Goal: Transaction & Acquisition: Purchase product/service

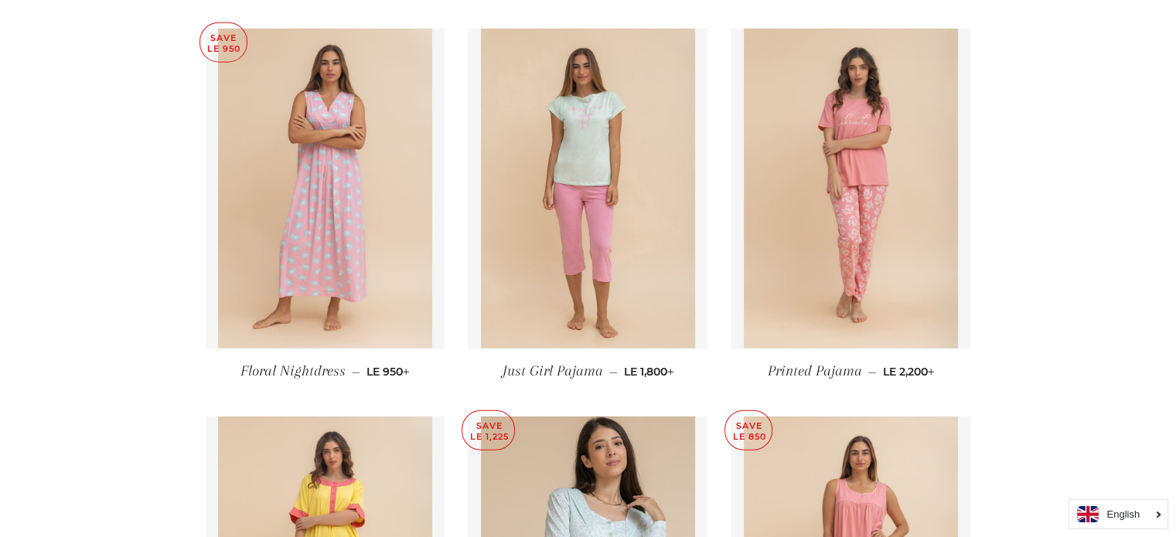
scroll to position [3797, 0]
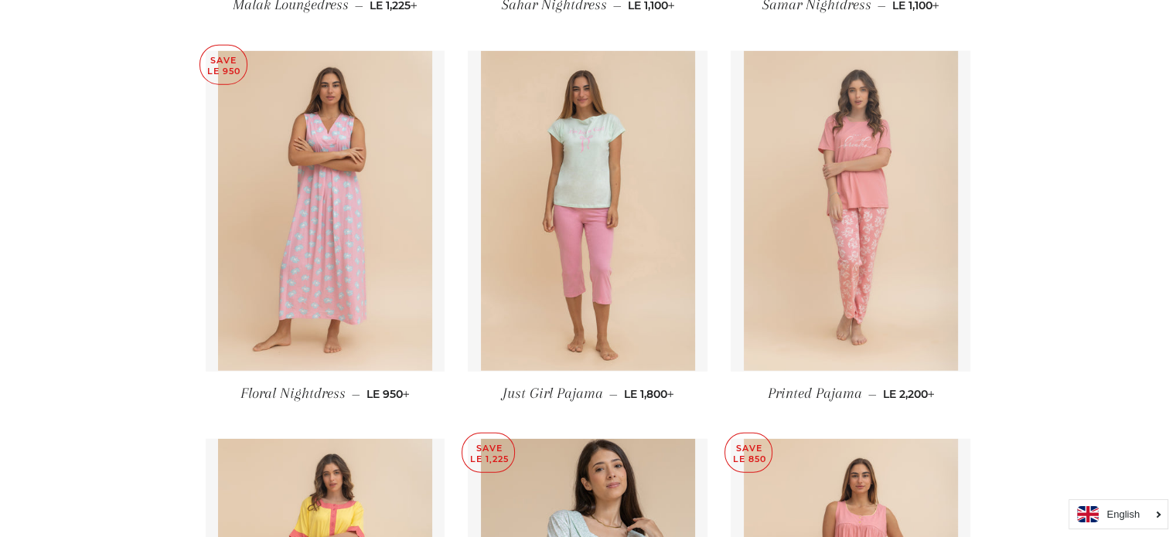
click at [791, 176] on img at bounding box center [851, 211] width 214 height 321
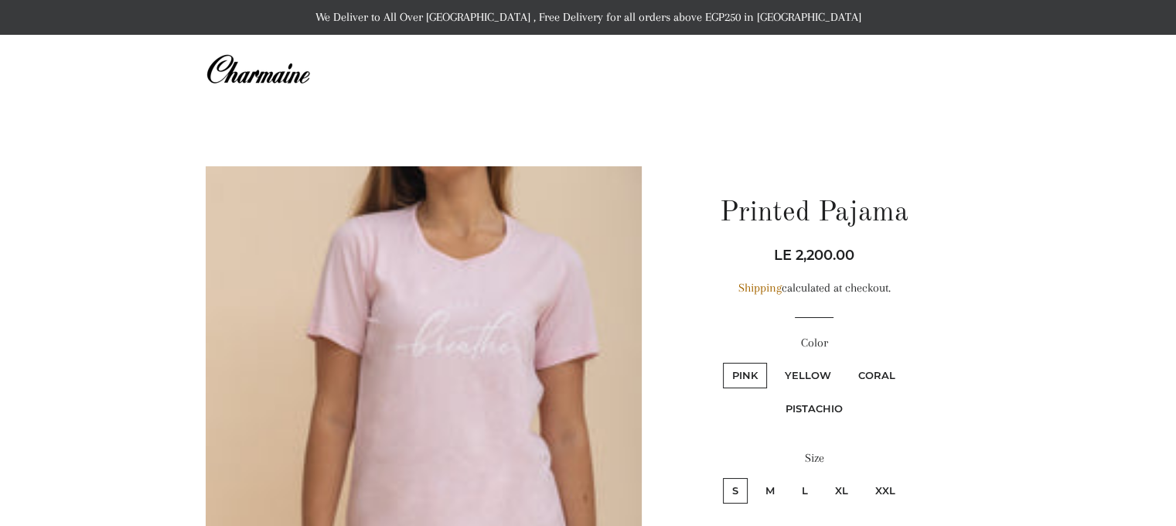
drag, startPoint x: 772, startPoint y: 256, endPoint x: 880, endPoint y: 256, distance: 108.3
click at [880, 256] on div "Regular price Sale price LE 2,200.00 Unit price / per" at bounding box center [814, 255] width 274 height 22
copy span "LE 2,200.00"
